Goal: Task Accomplishment & Management: Manage account settings

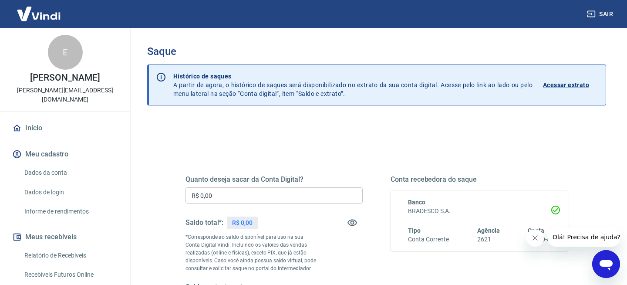
click at [256, 199] on input "R$ 0,00" at bounding box center [274, 195] width 177 height 16
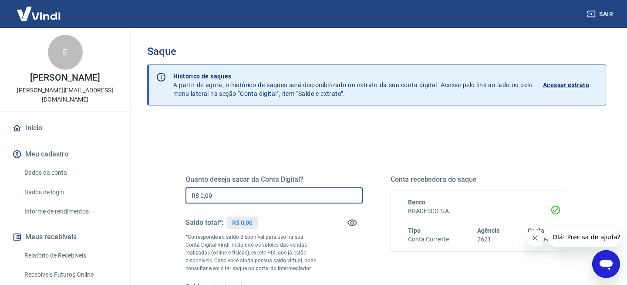
click at [77, 266] on link "Recebíveis Futuros Online" at bounding box center [70, 275] width 99 height 18
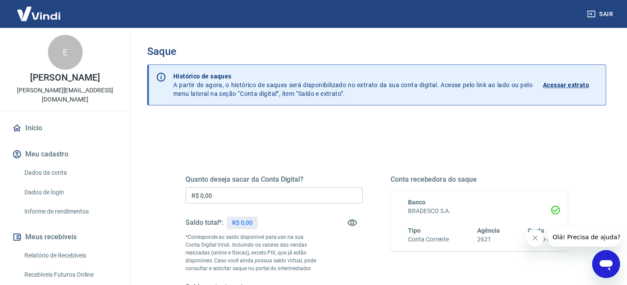
click at [72, 266] on link "Recebíveis Futuros Online" at bounding box center [70, 275] width 99 height 18
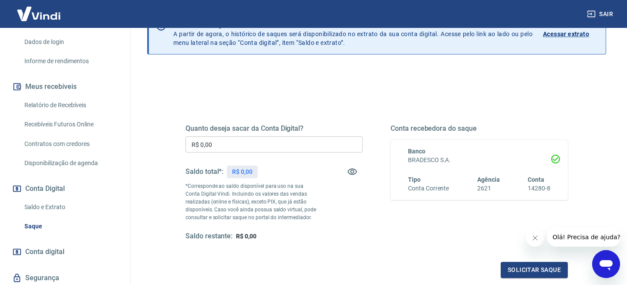
scroll to position [157, 0]
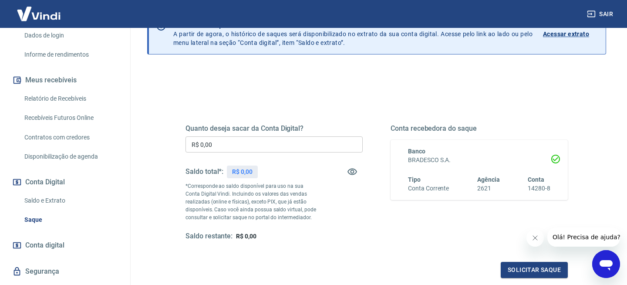
click at [60, 193] on link "Saldo e Extrato" at bounding box center [70, 201] width 99 height 18
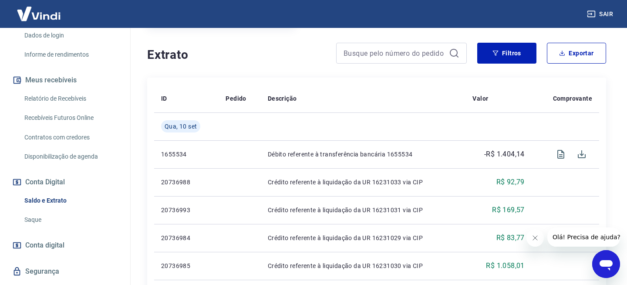
scroll to position [162, 0]
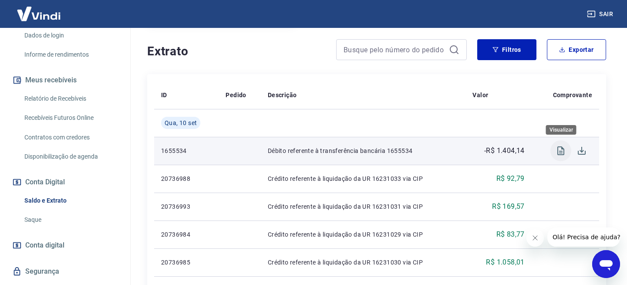
click at [559, 150] on icon "Visualizar" at bounding box center [561, 150] width 10 height 10
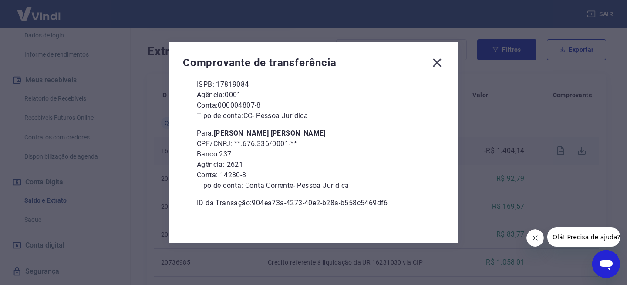
scroll to position [98, 0]
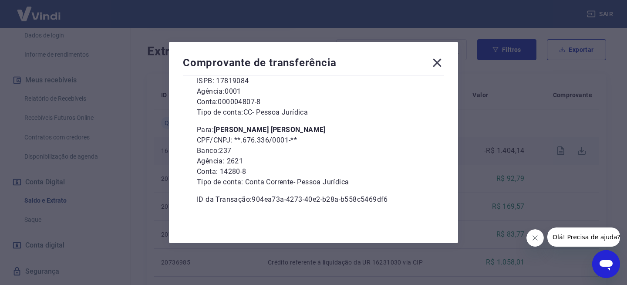
click at [436, 62] on icon at bounding box center [437, 63] width 8 height 8
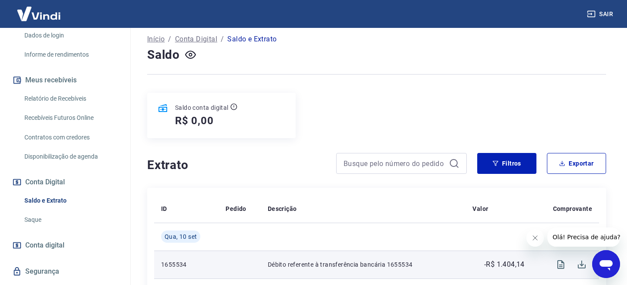
scroll to position [0, 0]
